Goal: Task Accomplishment & Management: Manage account settings

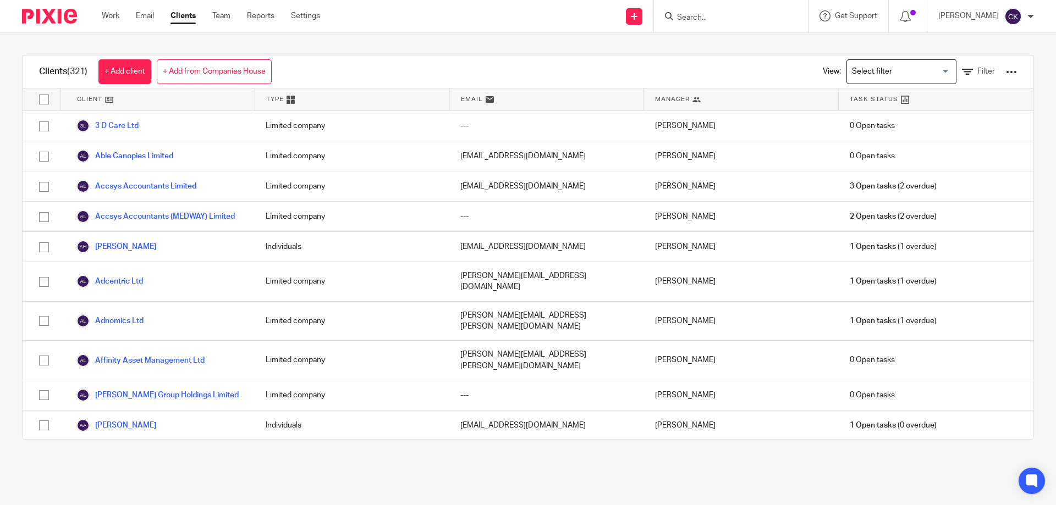
scroll to position [165, 0]
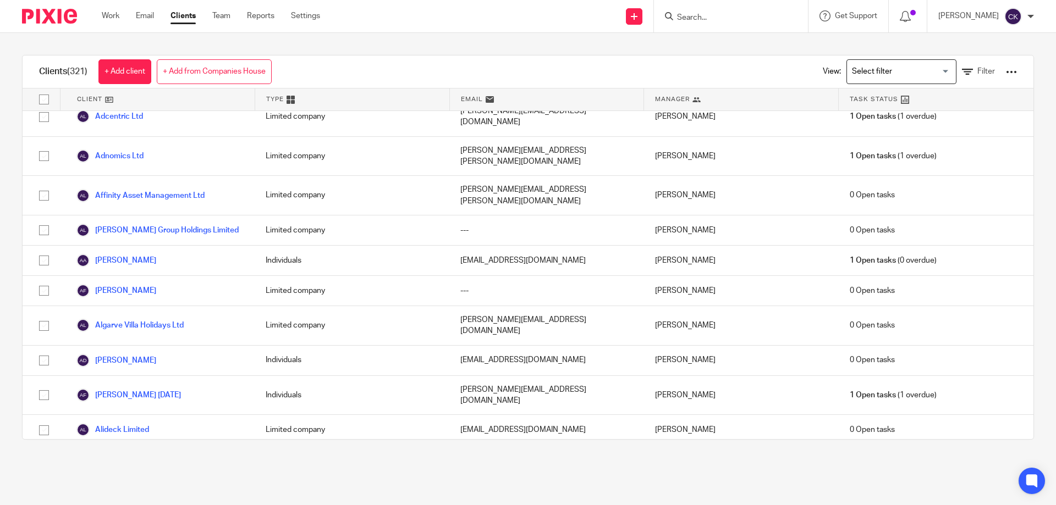
click at [735, 22] on input "Search" at bounding box center [725, 18] width 99 height 10
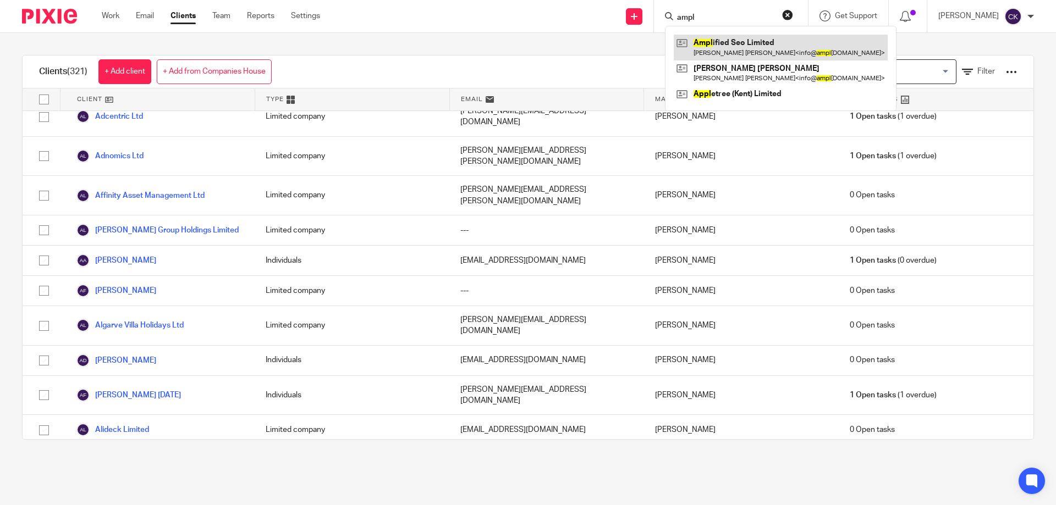
type input "ampl"
click at [756, 57] on link at bounding box center [781, 47] width 214 height 25
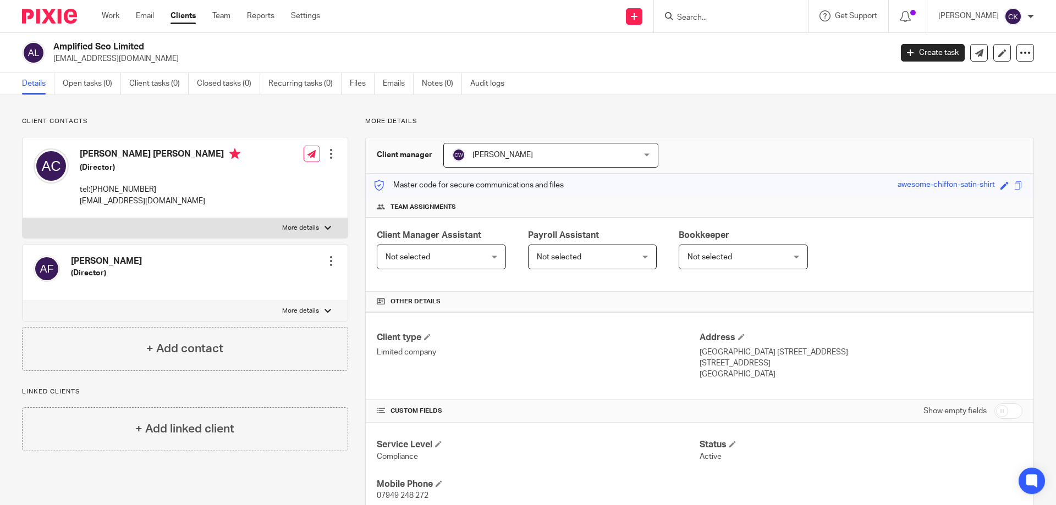
click at [329, 257] on div at bounding box center [331, 261] width 11 height 11
click at [260, 288] on link "Edit contact" at bounding box center [279, 286] width 105 height 16
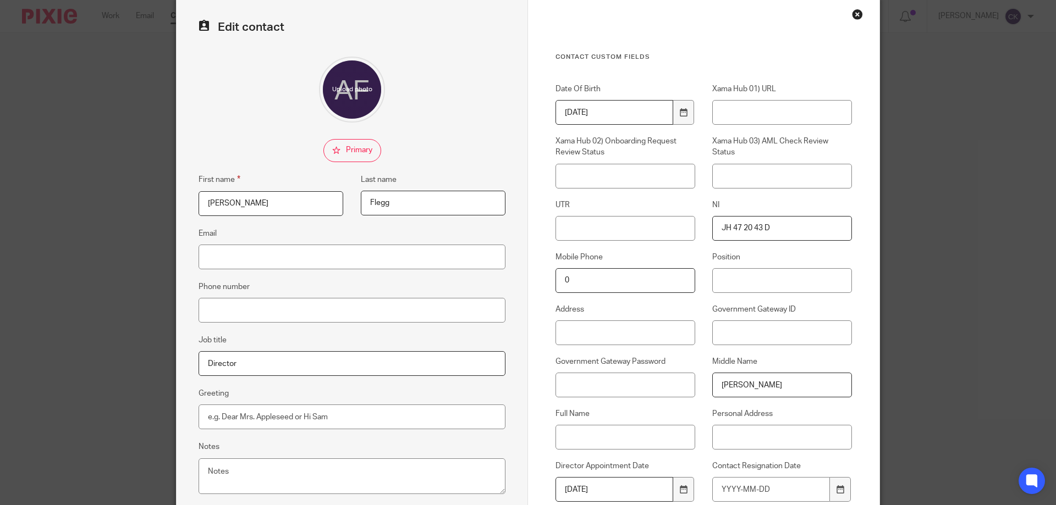
scroll to position [55, 0]
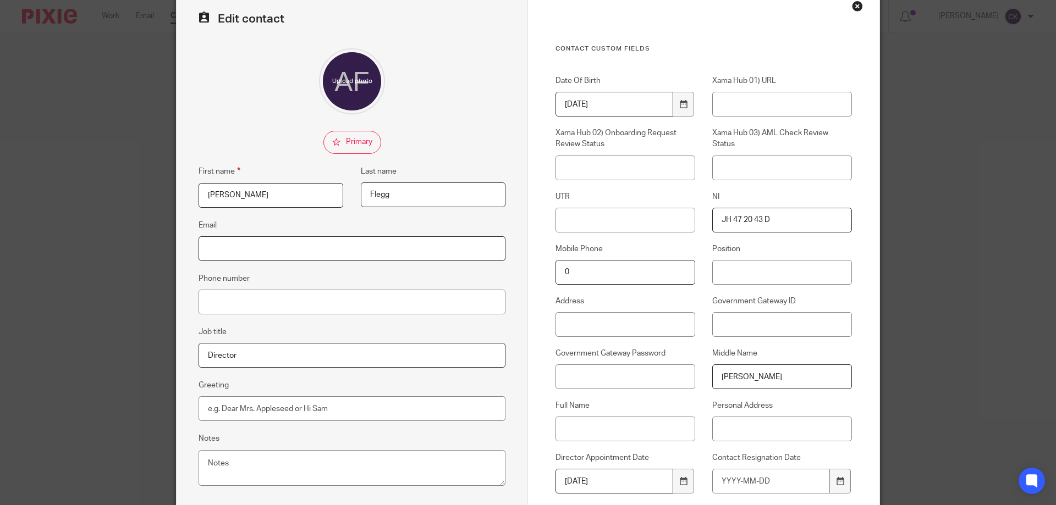
click at [207, 241] on input "Email" at bounding box center [352, 249] width 307 height 25
paste input "[EMAIL_ADDRESS][DOMAIN_NAME]"
type input "[EMAIL_ADDRESS][DOMAIN_NAME]"
click at [268, 299] on input "Phone number" at bounding box center [352, 302] width 307 height 25
paste input "+44 7597 099439"
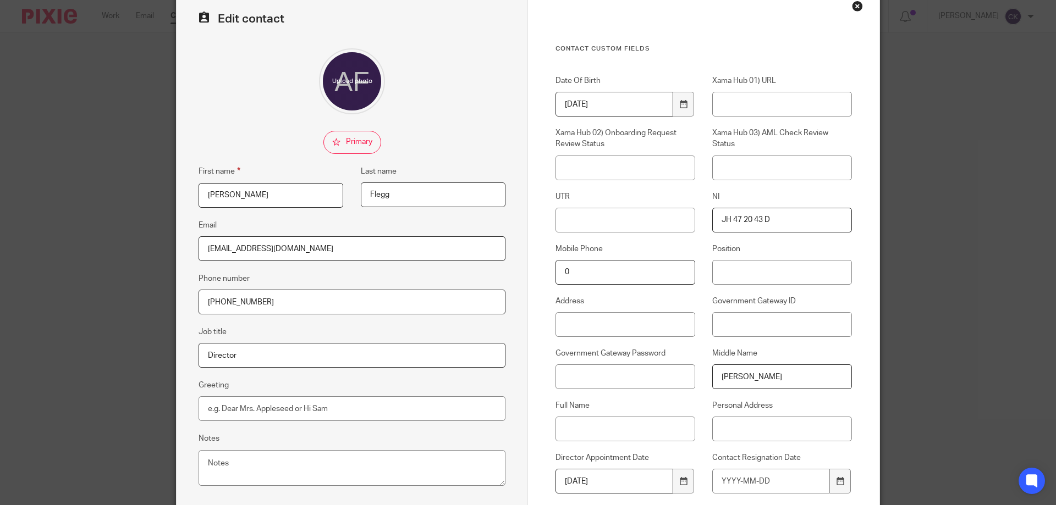
type input "+44 7597 099439"
click at [589, 276] on input "0" at bounding box center [626, 272] width 140 height 25
click at [541, 268] on div "Mobile Phone 0" at bounding box center [616, 264] width 157 height 41
paste input "447597099439"
type input "447597099439"
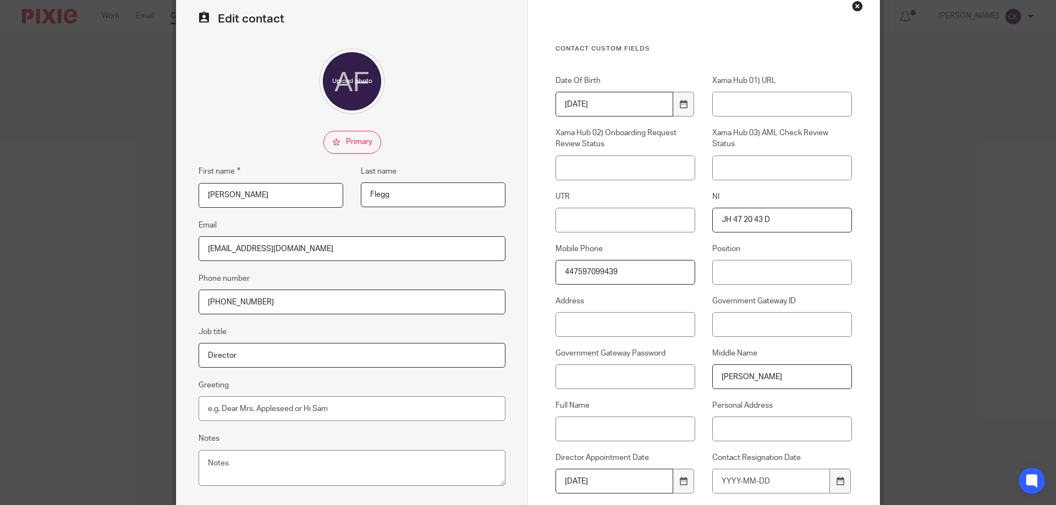
click at [858, 6] on div "Close this dialog window" at bounding box center [857, 6] width 11 height 11
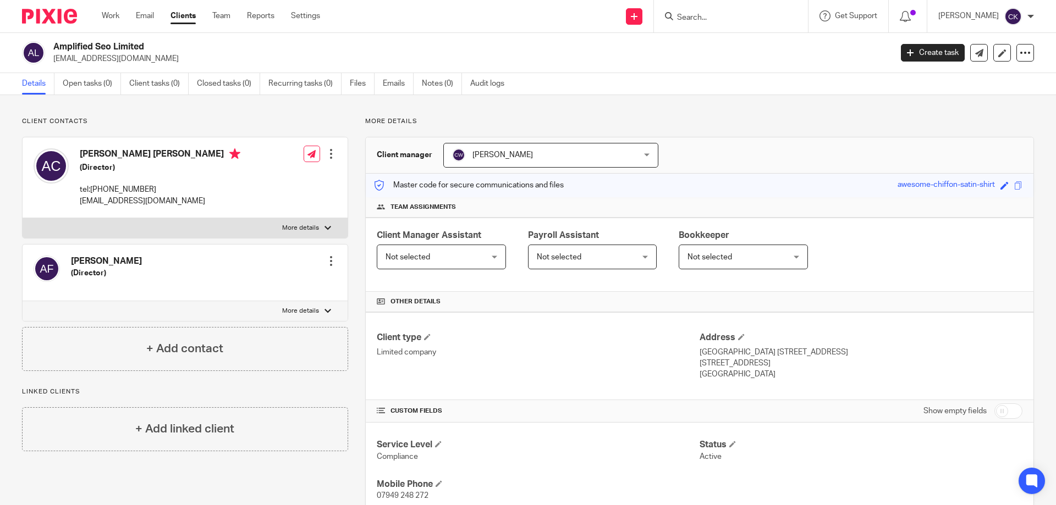
click at [332, 262] on div at bounding box center [331, 261] width 11 height 11
click at [290, 282] on link "Edit contact" at bounding box center [279, 286] width 105 height 16
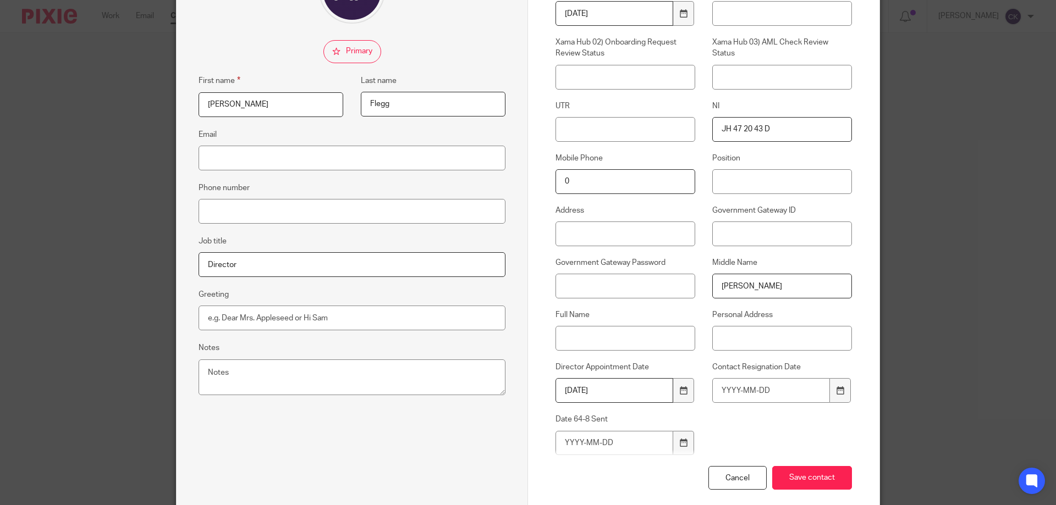
scroll to position [92, 0]
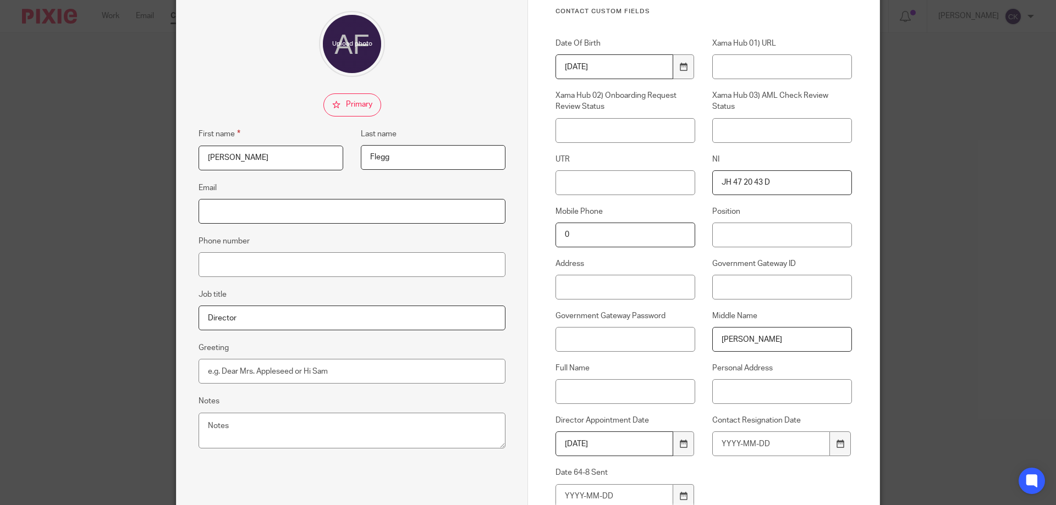
click at [221, 206] on input "Email" at bounding box center [352, 211] width 307 height 25
click at [229, 258] on input "Phone number" at bounding box center [352, 264] width 307 height 25
paste input "+44 7597 099439"
type input "+44 7597 099439"
click at [573, 231] on input "0" at bounding box center [626, 235] width 140 height 25
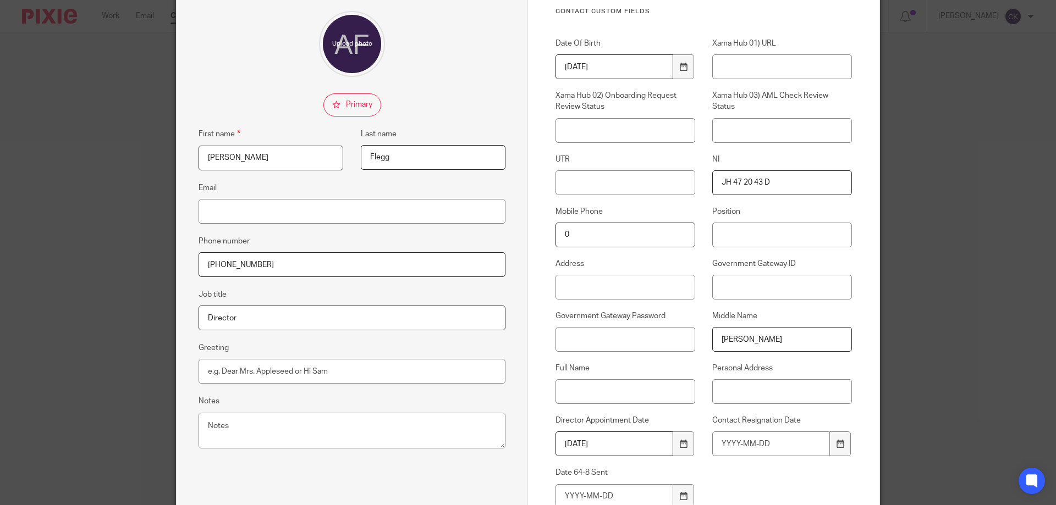
drag, startPoint x: 570, startPoint y: 232, endPoint x: 524, endPoint y: 232, distance: 46.8
click at [528, 232] on div "Contact Custom fields Date Of Birth 1990-12-31 Xama Hub 01) URL Xama Hub 02) On…" at bounding box center [703, 261] width 351 height 619
paste input "447597099439"
click at [576, 237] on input "447597099439" at bounding box center [626, 235] width 140 height 25
type input "07597099439"
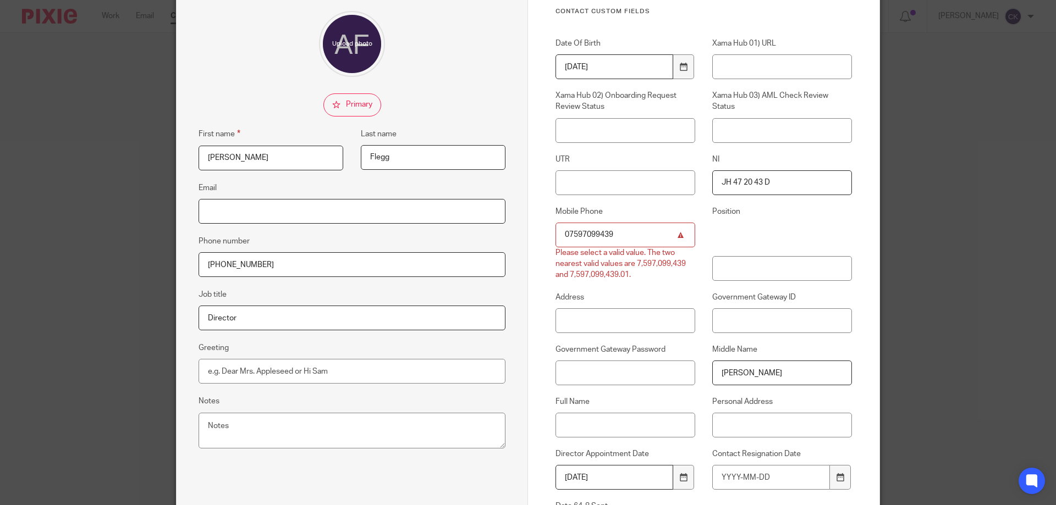
click at [252, 215] on input "Email" at bounding box center [352, 211] width 307 height 25
paste input "alx.flegg@hotmail.com"
type input "alx.flegg@hotmail.com"
click at [630, 245] on input "07597099439" at bounding box center [626, 235] width 140 height 25
type input "07597099439"
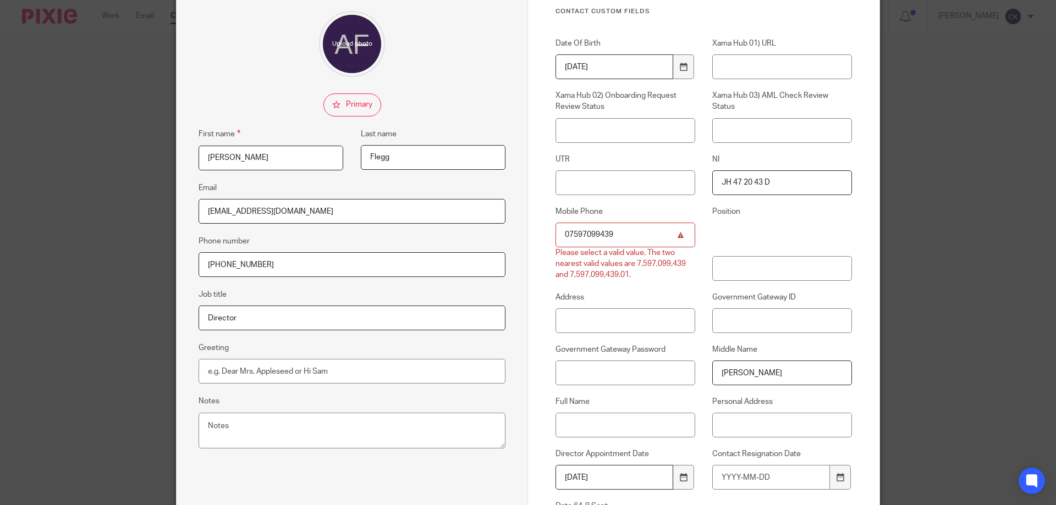
click at [561, 237] on input "07597099439" at bounding box center [626, 235] width 140 height 25
click at [593, 319] on input "Address" at bounding box center [626, 321] width 140 height 25
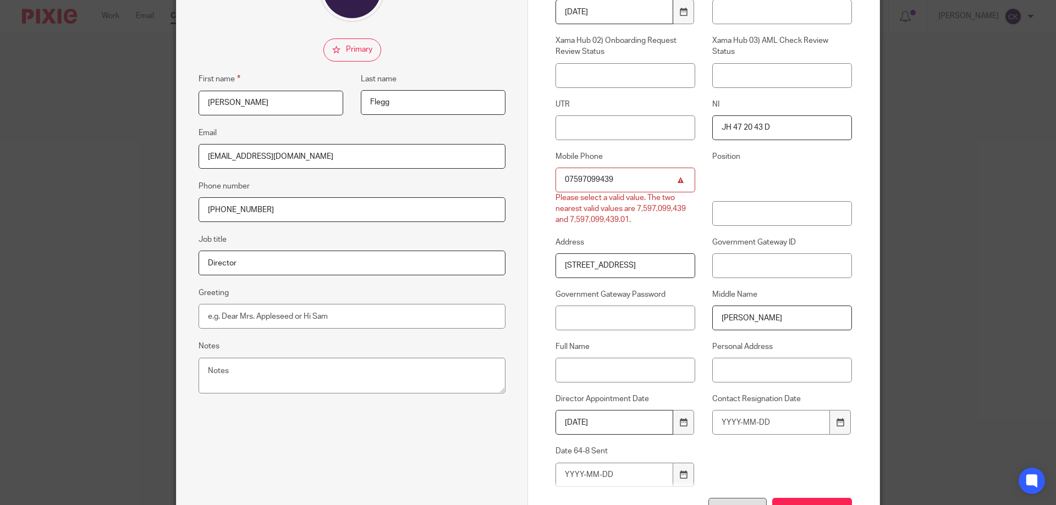
scroll to position [236, 0]
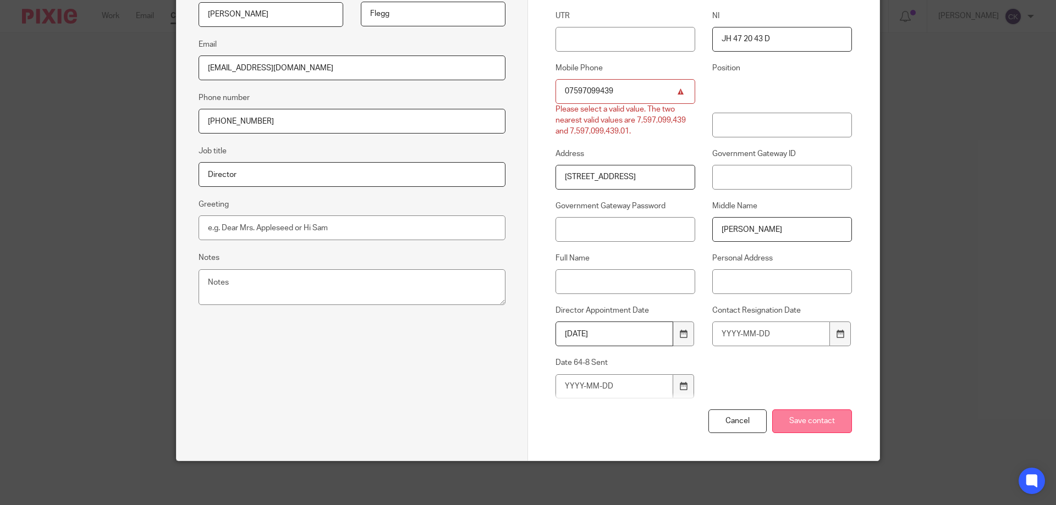
type input "1 yew Tree Cottages ME17 1RU"
click at [810, 425] on input "Save contact" at bounding box center [812, 422] width 80 height 24
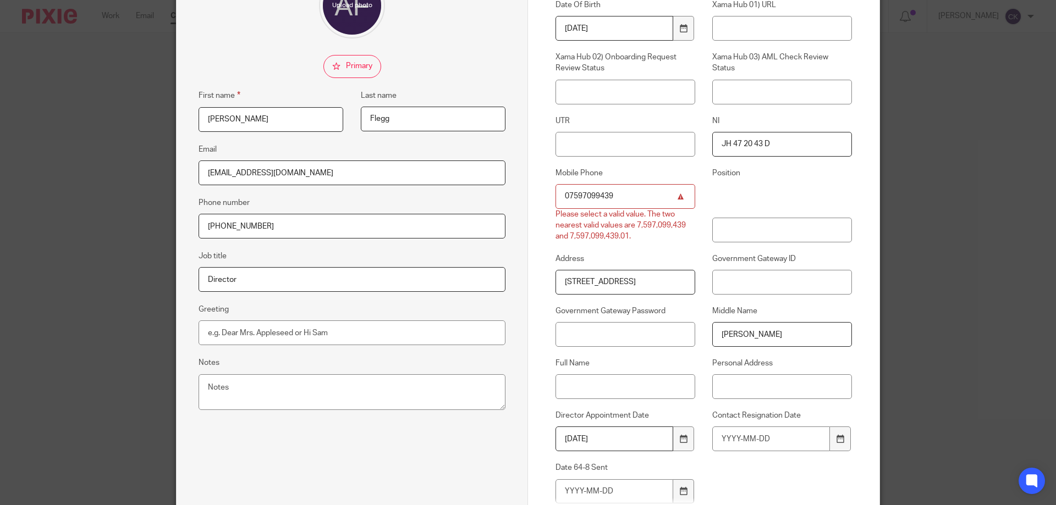
scroll to position [0, 0]
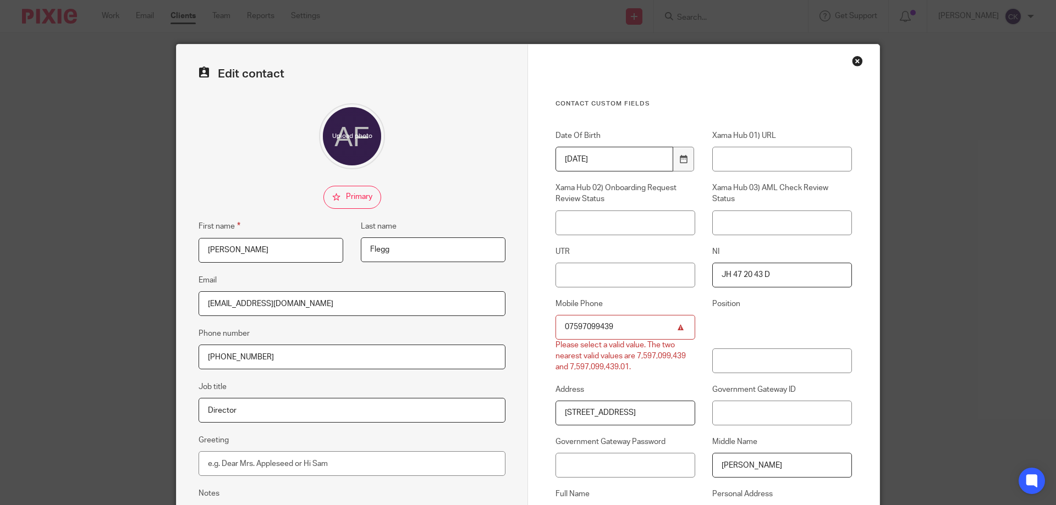
drag, startPoint x: 649, startPoint y: 327, endPoint x: 523, endPoint y: 327, distance: 126.0
click at [523, 327] on form "Edit contact First name Alexandra Last name Flegg Email alx.flegg@hotmail.com P…" at bounding box center [528, 371] width 703 height 652
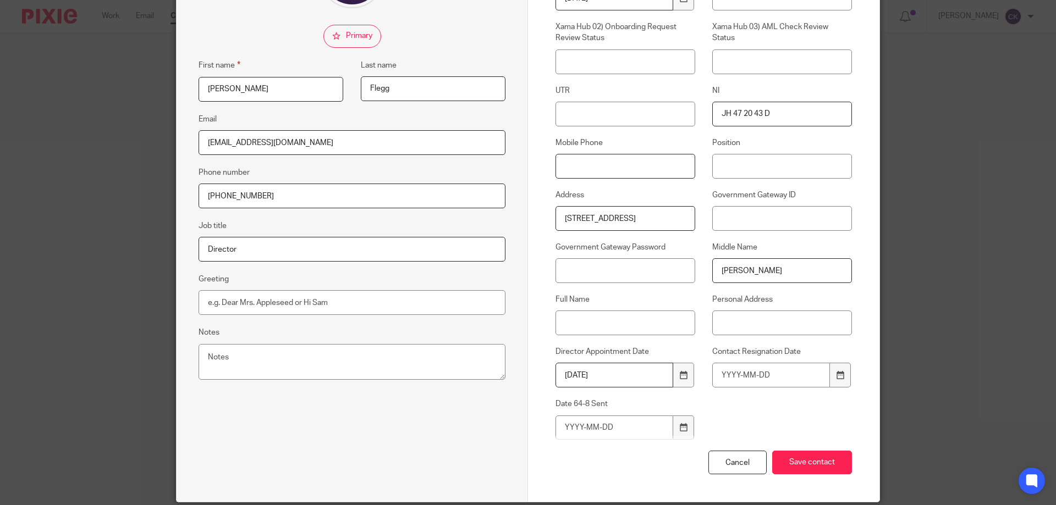
scroll to position [165, 0]
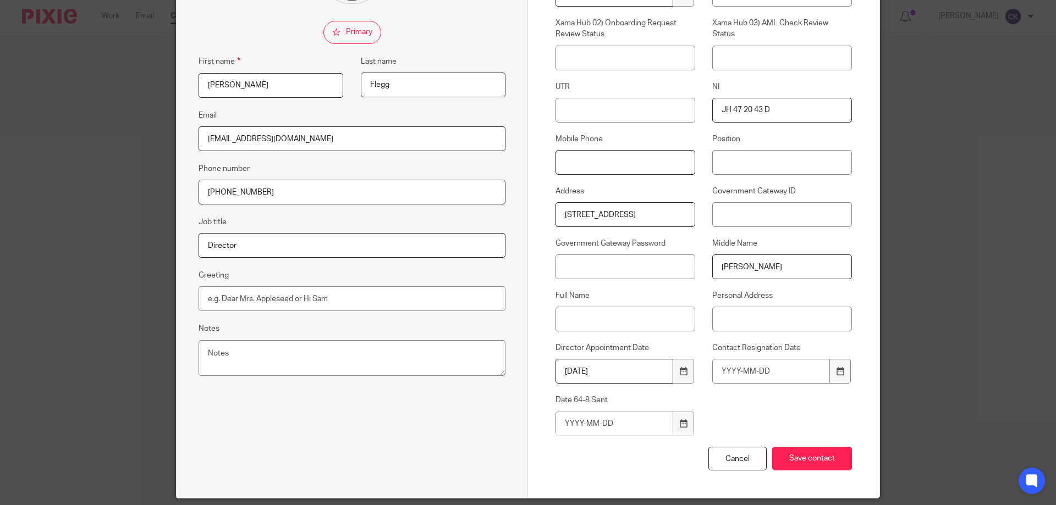
click at [584, 161] on input "Mobile Phone" at bounding box center [626, 162] width 140 height 25
paste input "7597099439"
click at [563, 163] on input "7597099439" at bounding box center [626, 162] width 140 height 25
type input "07597099439"
click at [642, 164] on input "07597099439" at bounding box center [626, 162] width 140 height 25
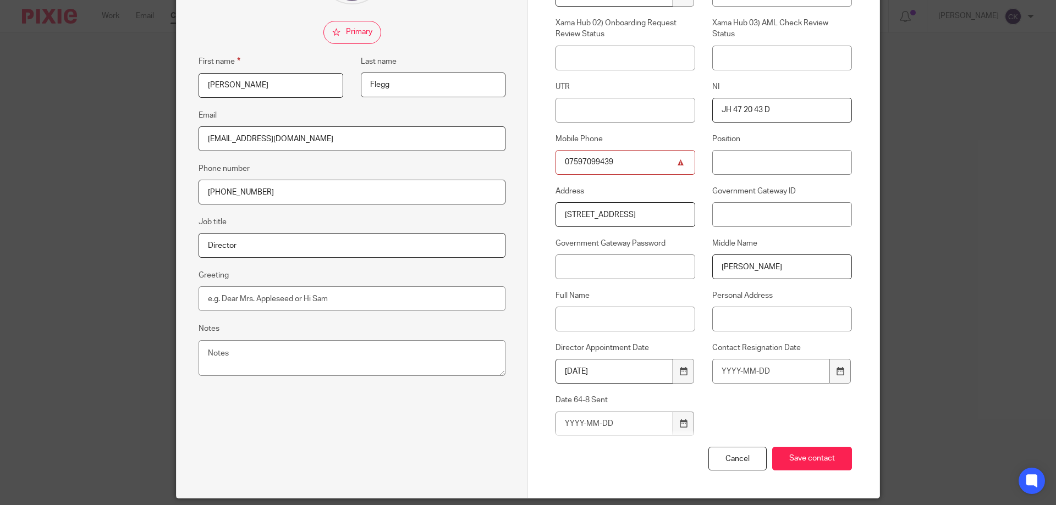
drag, startPoint x: 553, startPoint y: 161, endPoint x: 534, endPoint y: 158, distance: 19.0
click at [538, 158] on div "Mobile Phone 07597099439" at bounding box center [616, 154] width 157 height 41
type input "alx.flegg@hotmail.com07597099439"
type input "alx.flegg@hotmail.com"
click at [576, 166] on input "Mobile Phone" at bounding box center [626, 162] width 140 height 25
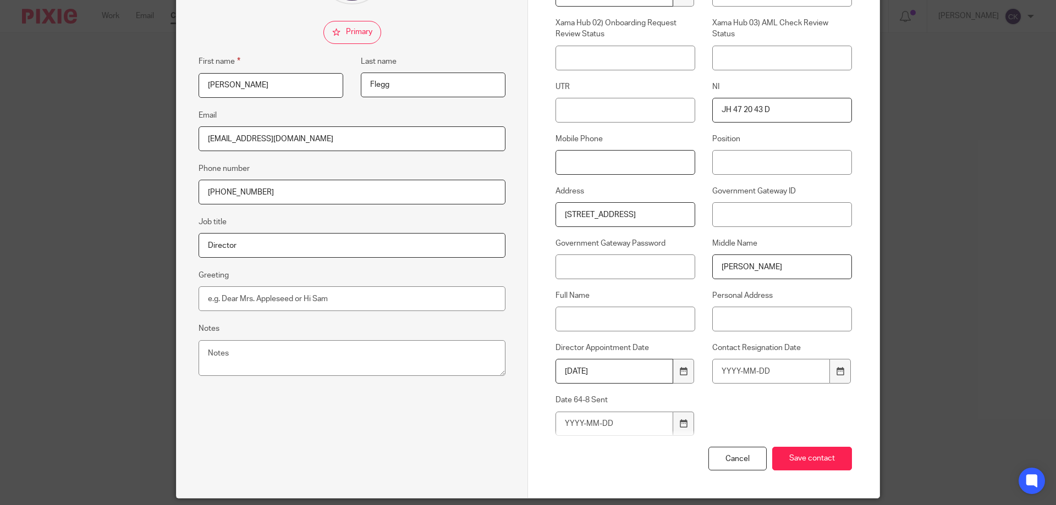
paste input "07597099439"
click at [675, 164] on input "07597099439" at bounding box center [626, 162] width 140 height 25
type input "07597099439"
click at [790, 460] on div "Contact Custom fields Date Of Birth 1990-12-31 Xama Hub 01) URL Xama Hub 02) On…" at bounding box center [703, 189] width 351 height 619
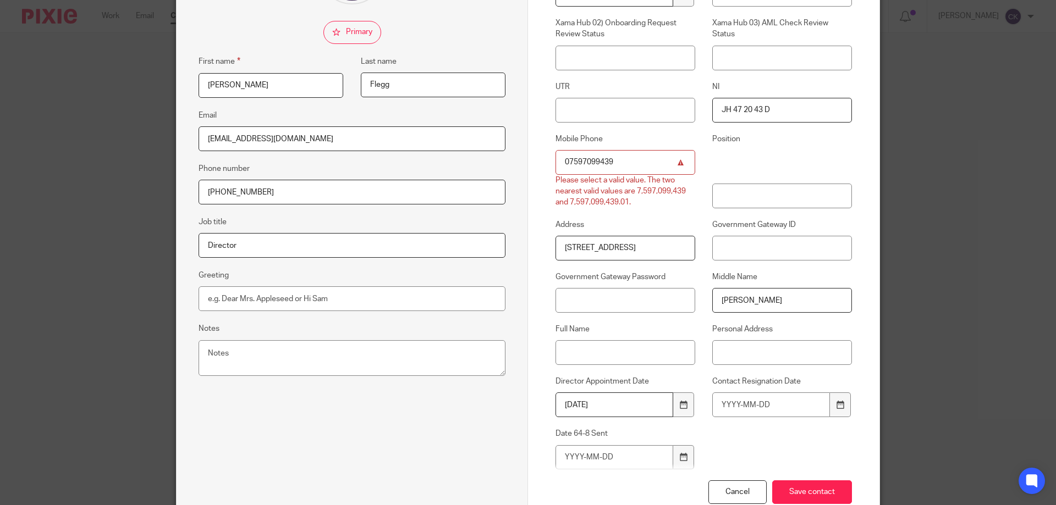
click at [585, 163] on input "07597099439" at bounding box center [626, 162] width 140 height 25
click at [567, 160] on input "07597099439" at bounding box center [626, 162] width 140 height 25
click at [572, 162] on input "07597099439" at bounding box center [626, 162] width 140 height 25
drag, startPoint x: 646, startPoint y: 161, endPoint x: 438, endPoint y: 161, distance: 207.9
click at [438, 161] on form "Edit contact First name Alexandra Last name Flegg Email alx.flegg@hotmail.com P…" at bounding box center [528, 206] width 703 height 652
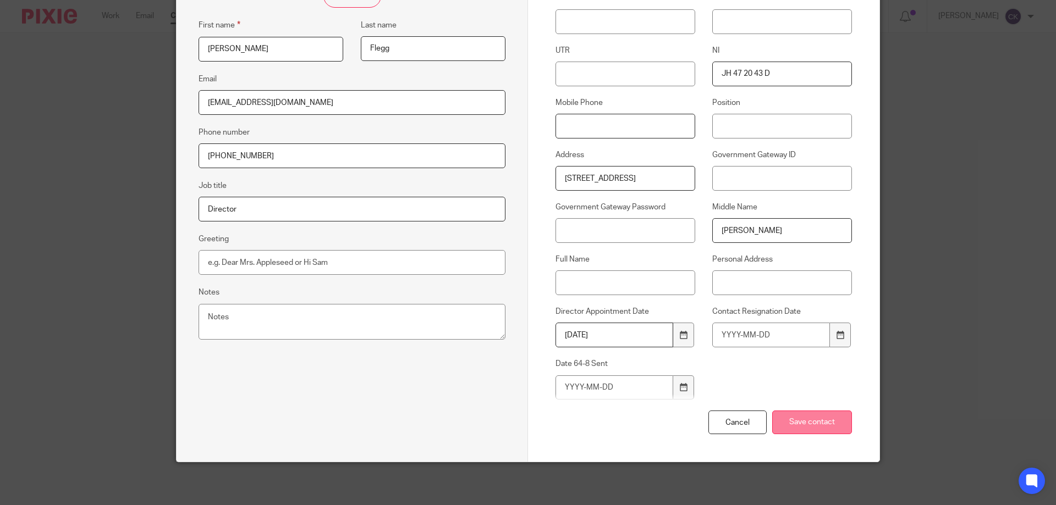
scroll to position [202, 0]
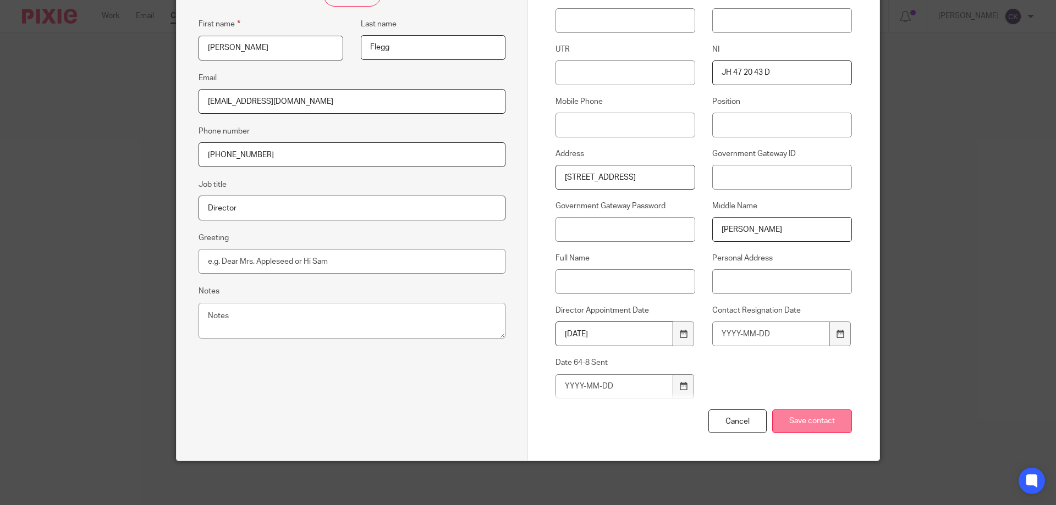
click at [799, 422] on input "Save contact" at bounding box center [812, 422] width 80 height 24
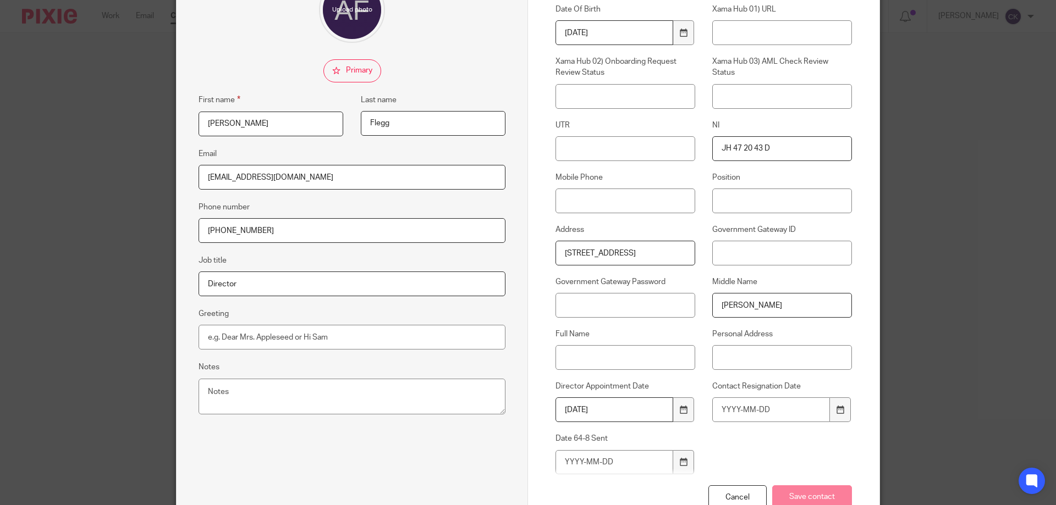
scroll to position [37, 0]
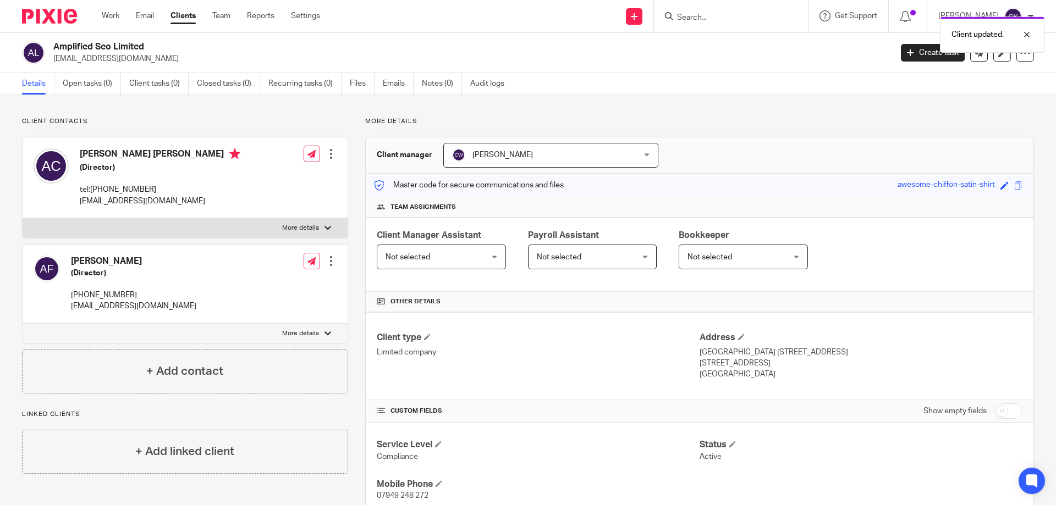
click at [327, 153] on div at bounding box center [331, 154] width 11 height 11
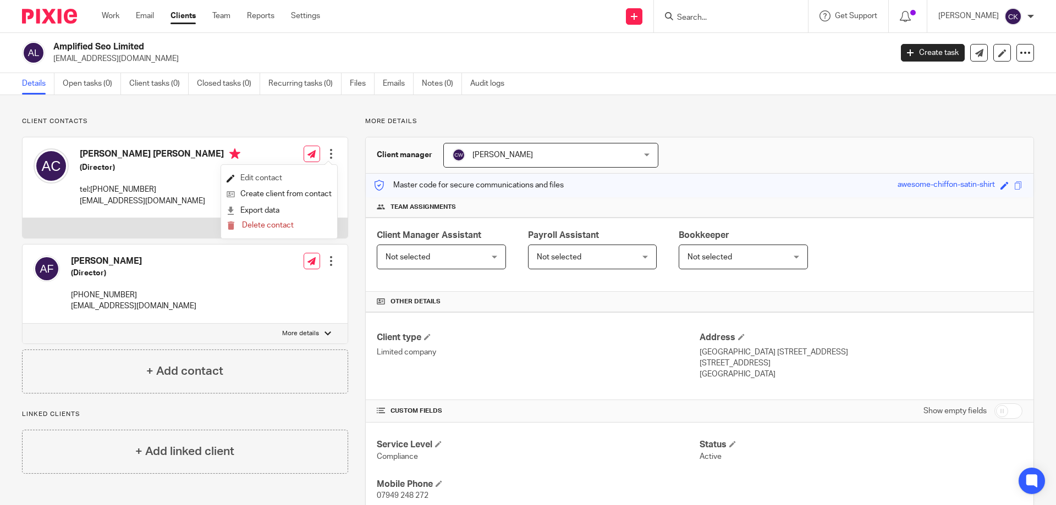
click at [284, 172] on link "Edit contact" at bounding box center [279, 179] width 105 height 16
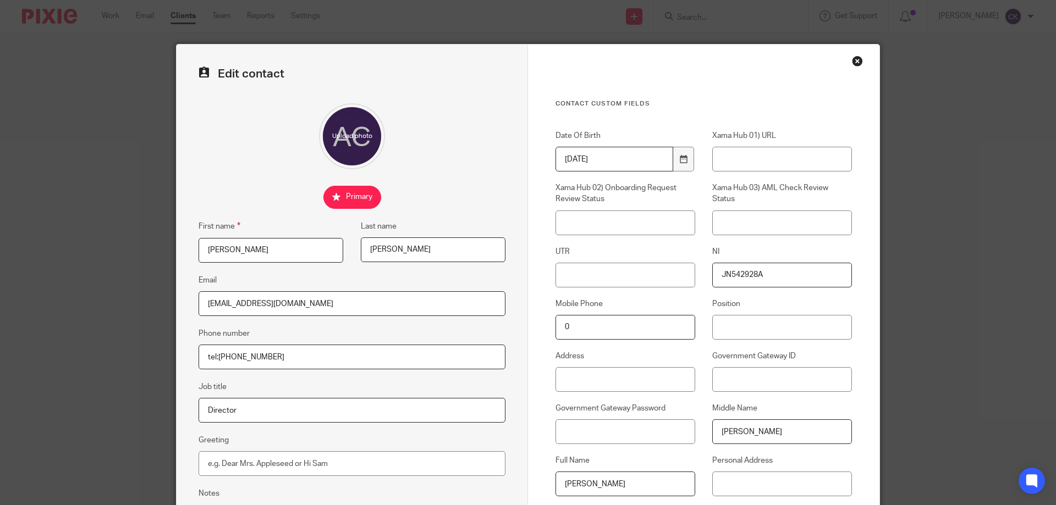
scroll to position [55, 0]
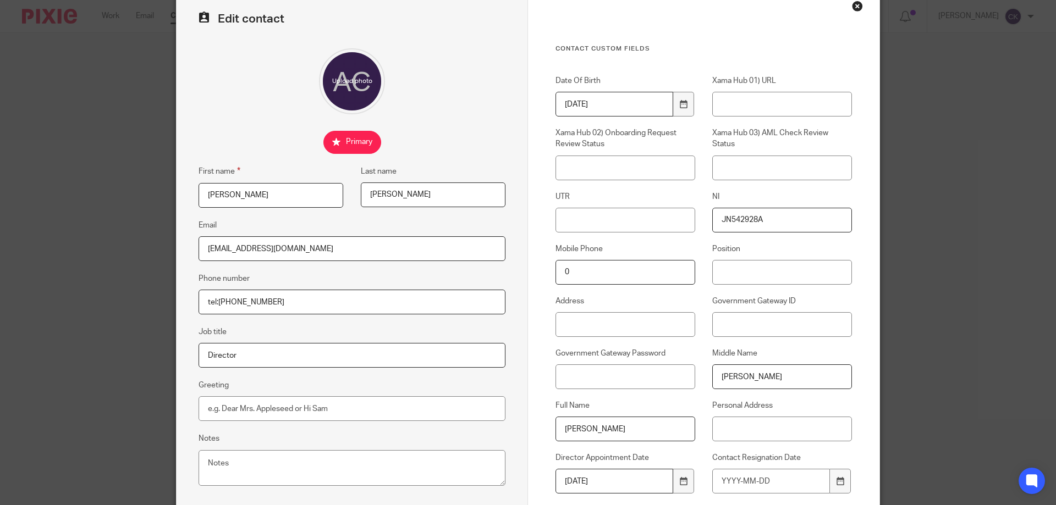
click at [854, 3] on div "Close this dialog window" at bounding box center [857, 6] width 11 height 11
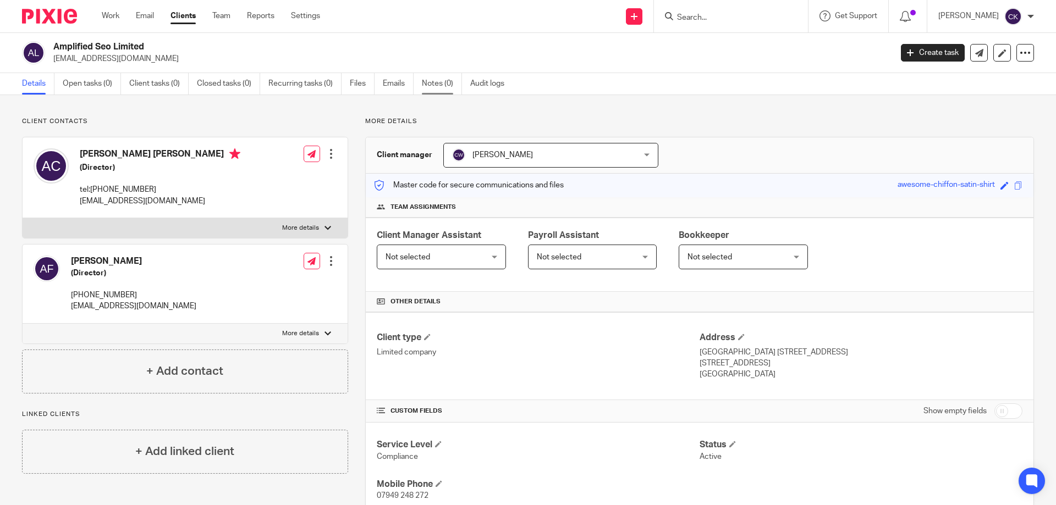
click at [445, 86] on link "Notes (0)" at bounding box center [442, 83] width 40 height 21
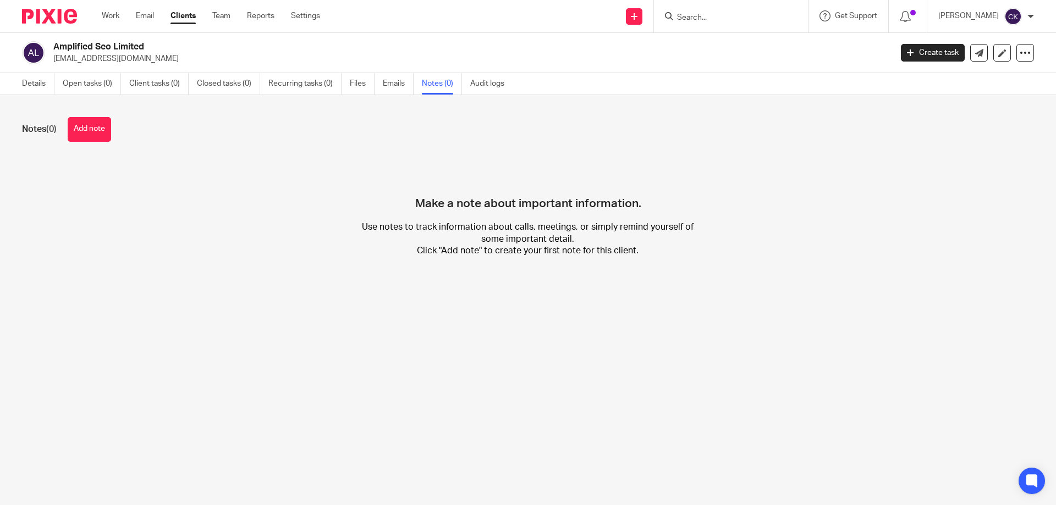
click at [79, 131] on button "Add note" at bounding box center [89, 129] width 43 height 25
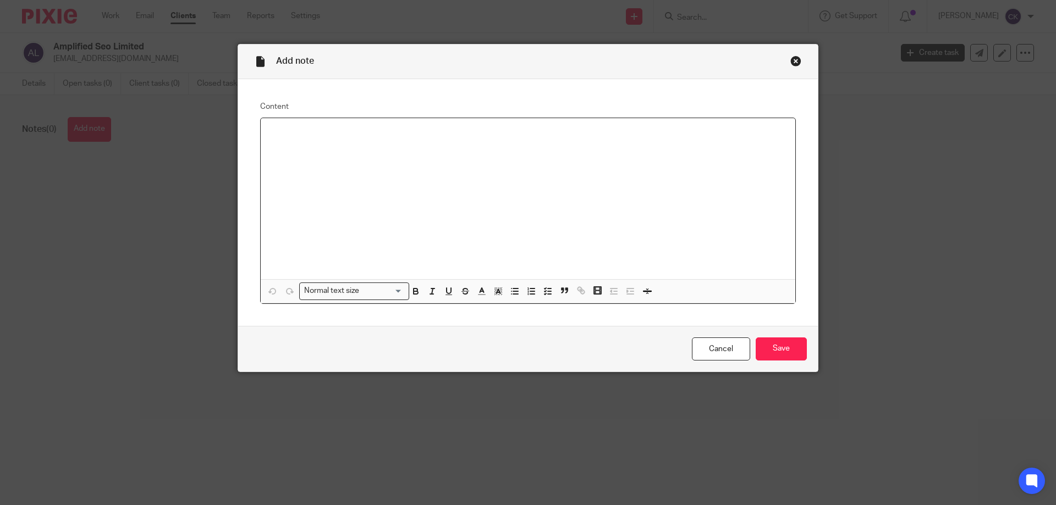
paste div
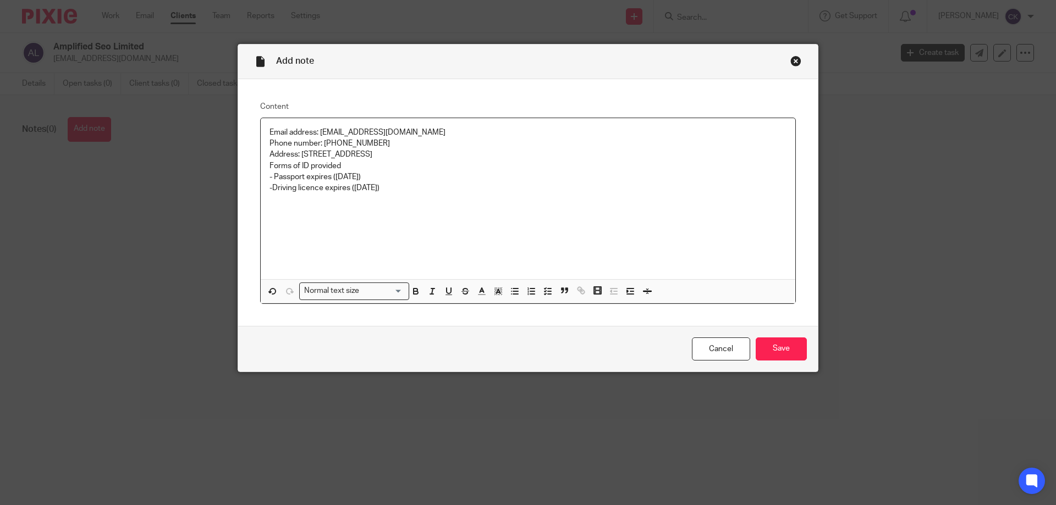
click at [264, 128] on div "Email address: alx.flegg@hotmail.com Phone number: +44 7597 099439 Address: 1 Y…" at bounding box center [528, 198] width 535 height 161
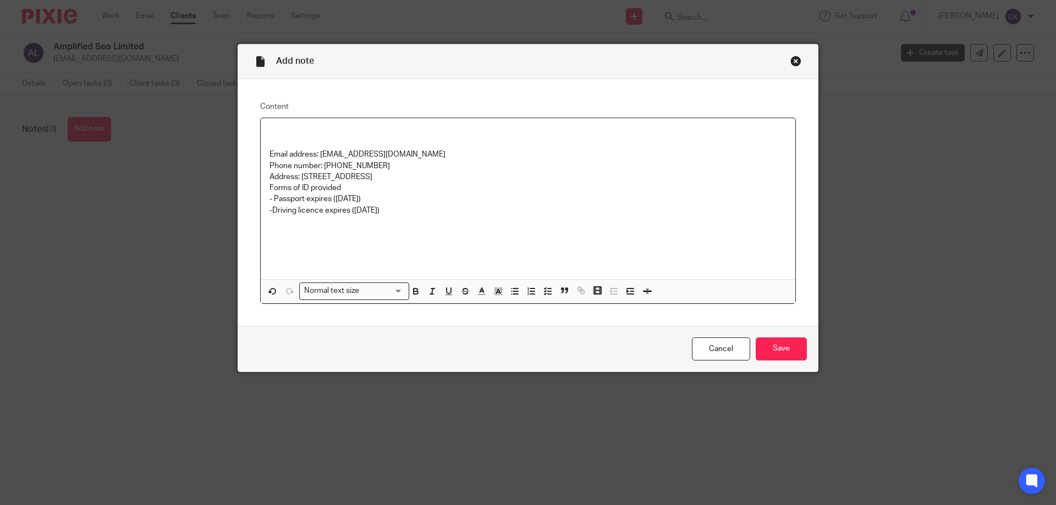
click at [270, 127] on p at bounding box center [528, 132] width 517 height 11
click at [756, 345] on input "Save" at bounding box center [781, 350] width 51 height 24
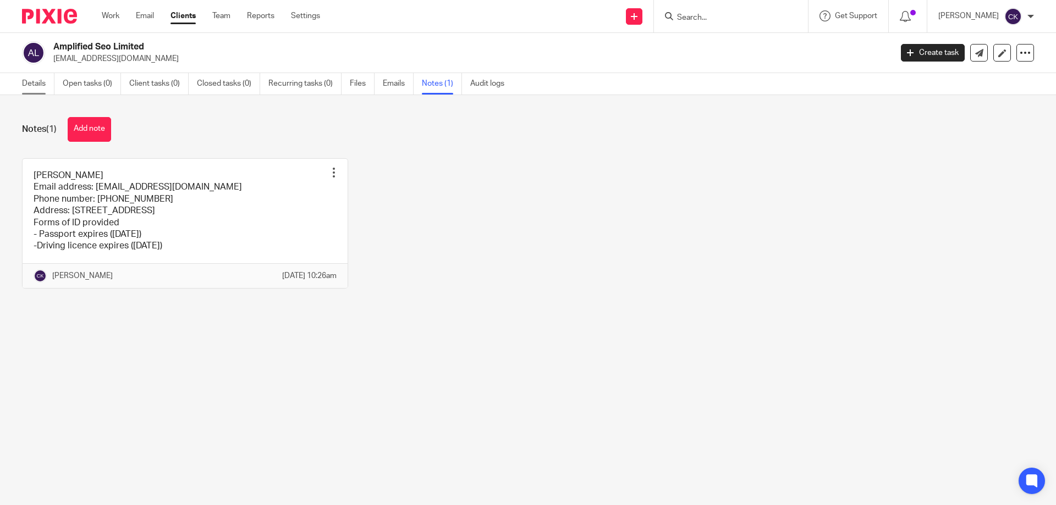
click at [42, 89] on link "Details" at bounding box center [38, 83] width 32 height 21
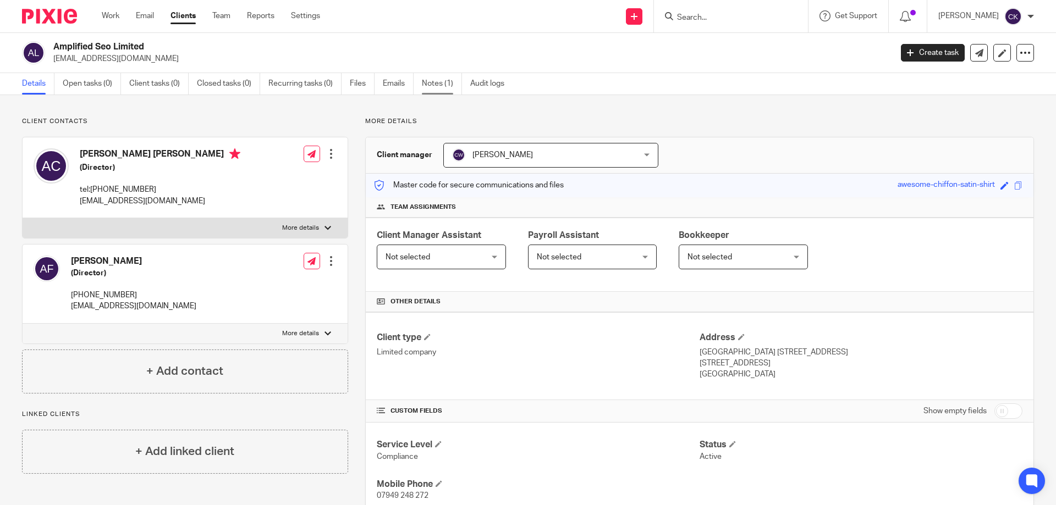
click at [454, 85] on link "Notes (1)" at bounding box center [442, 83] width 40 height 21
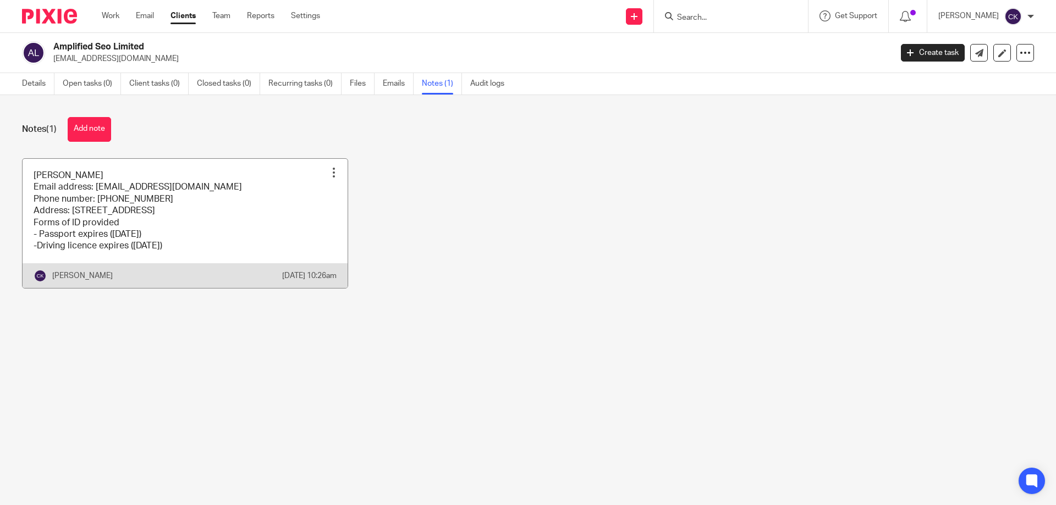
click at [336, 174] on div "Pin note Edit note Delete note" at bounding box center [334, 172] width 17 height 17
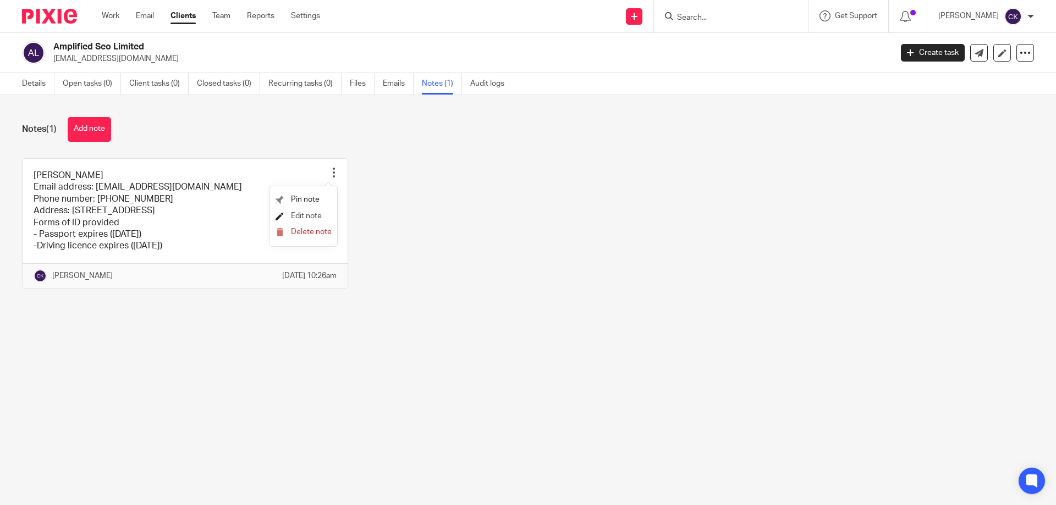
click at [315, 217] on span "Edit note" at bounding box center [306, 216] width 31 height 8
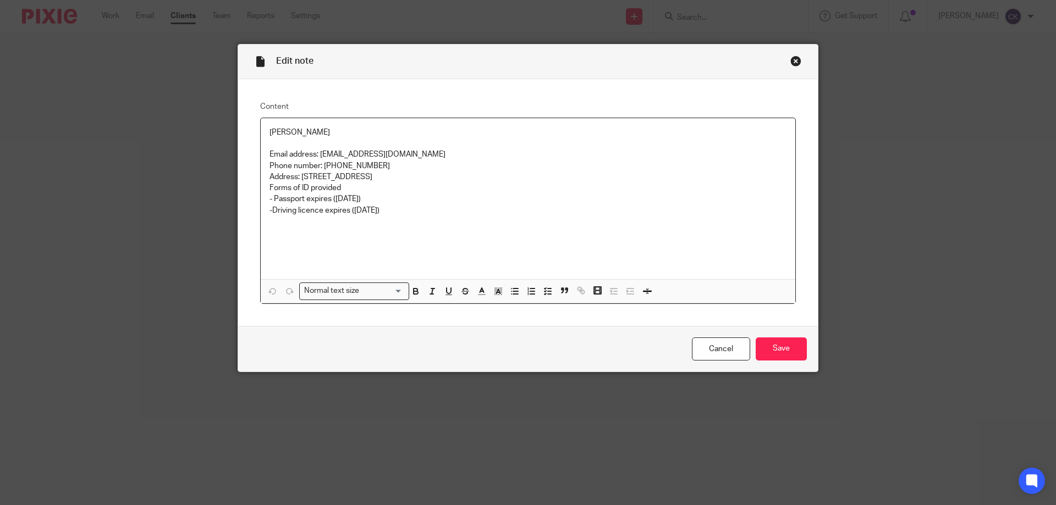
click at [401, 213] on p "-Driving licence expires ([DATE])" at bounding box center [528, 210] width 517 height 11
click at [373, 219] on p "Not registered for self Assesment" at bounding box center [528, 221] width 517 height 11
click at [768, 356] on input "Save" at bounding box center [781, 350] width 51 height 24
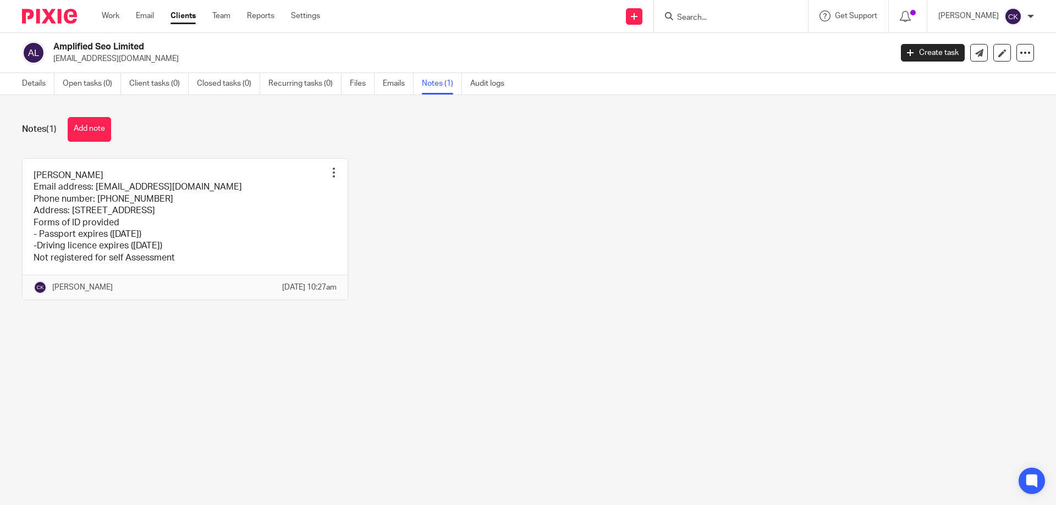
click at [192, 20] on link "Clients" at bounding box center [183, 15] width 25 height 11
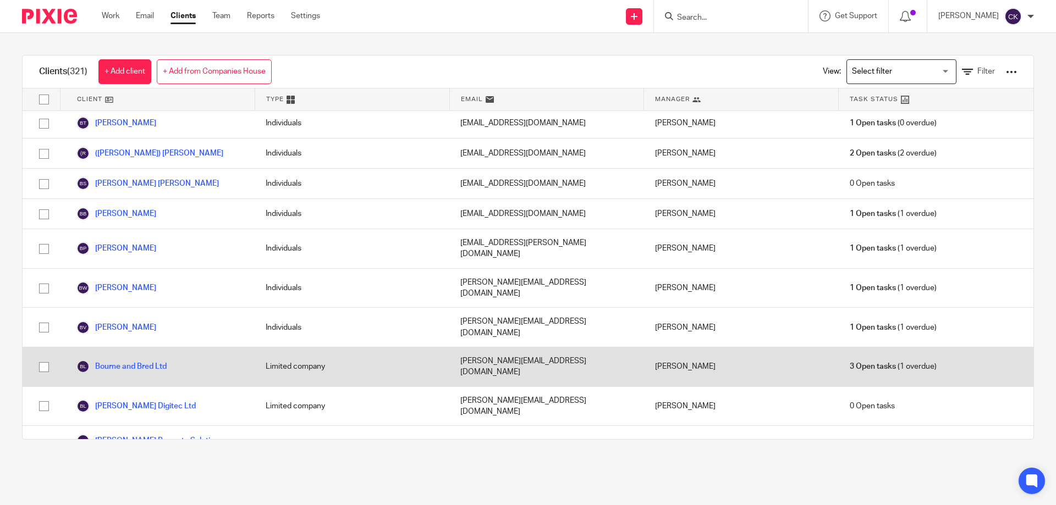
scroll to position [1100, 0]
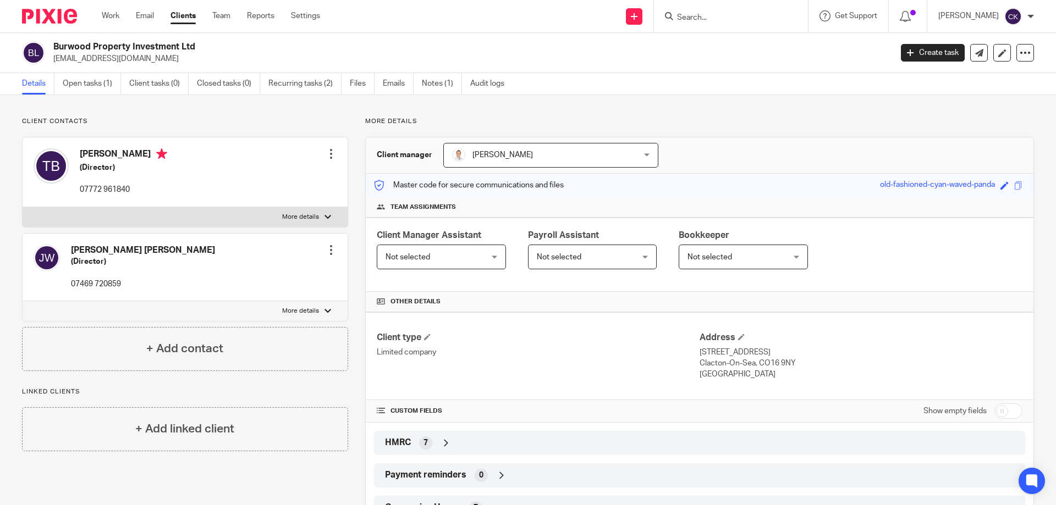
click at [326, 154] on div at bounding box center [331, 154] width 11 height 11
click at [289, 181] on link "Edit contact" at bounding box center [279, 179] width 105 height 16
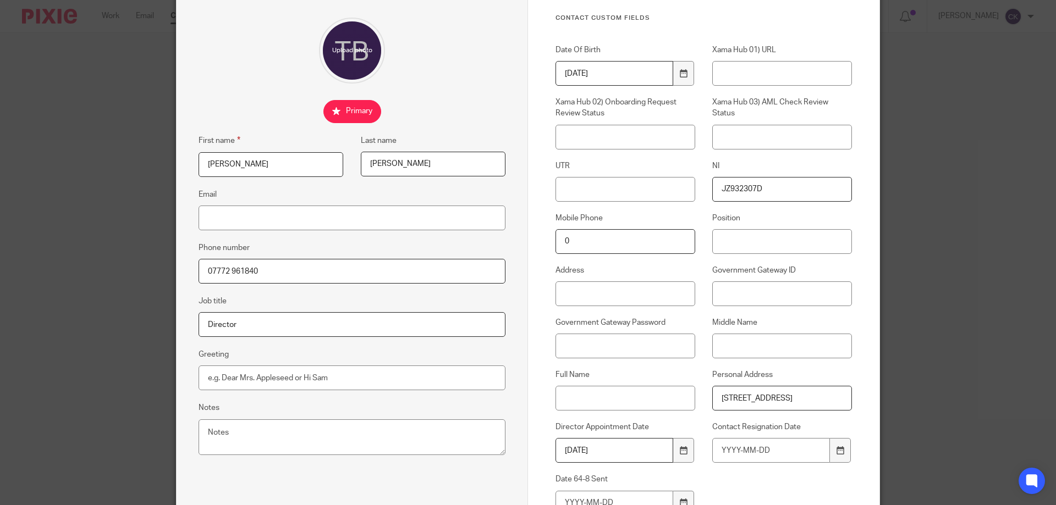
scroll to position [110, 0]
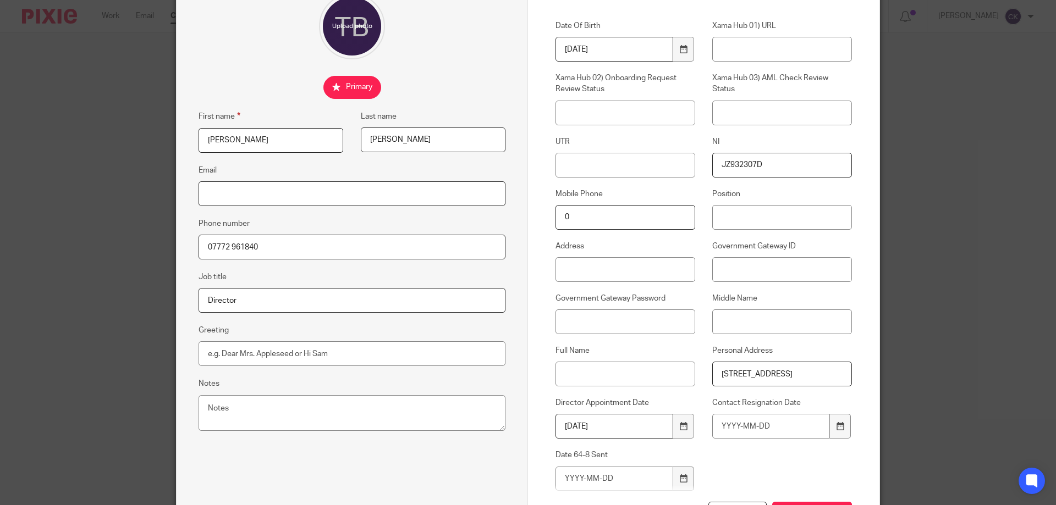
click at [247, 194] on input "Email" at bounding box center [352, 194] width 307 height 25
paste input "[EMAIL_ADDRESS][DOMAIN_NAME]"
type input "[EMAIL_ADDRESS][DOMAIN_NAME]"
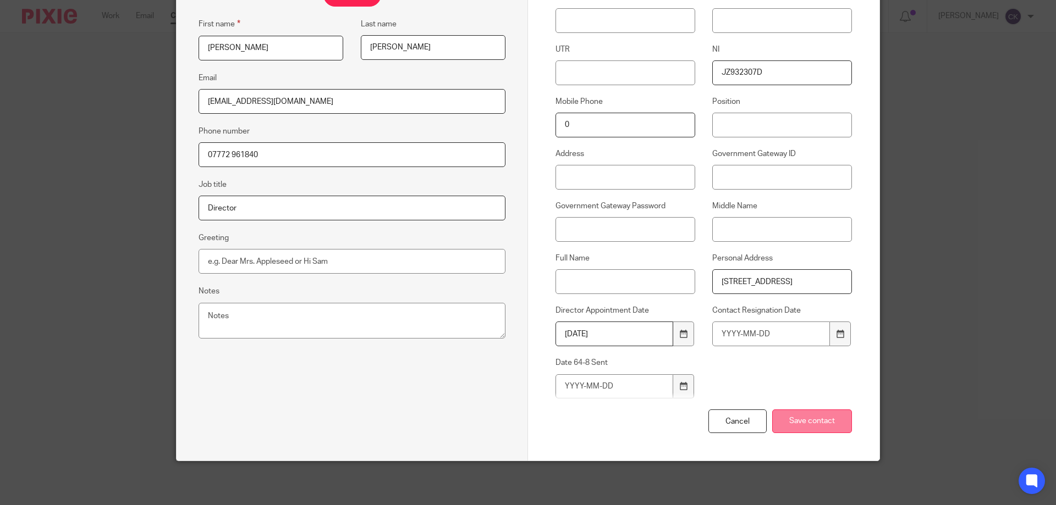
click at [807, 419] on input "Save contact" at bounding box center [812, 422] width 80 height 24
